Goal: Transaction & Acquisition: Purchase product/service

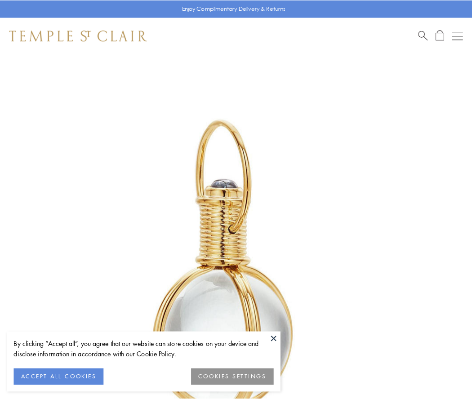
scroll to position [235, 0]
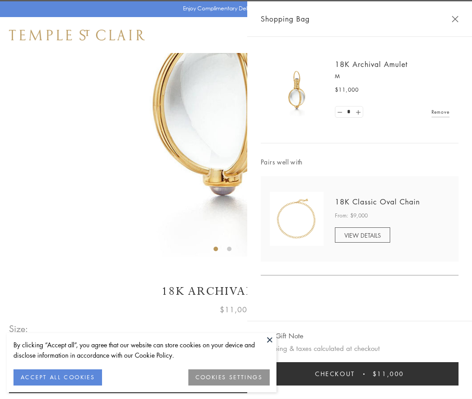
click at [359, 374] on button "Checkout $11,000" at bounding box center [360, 373] width 198 height 23
